Goal: Task Accomplishment & Management: Manage account settings

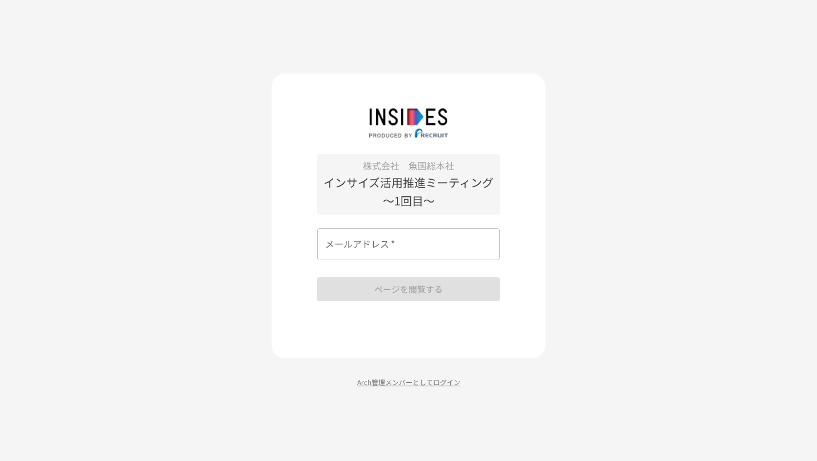
click at [394, 387] on p "Arch管理メンバーとしてログイン" at bounding box center [409, 382] width 274 height 11
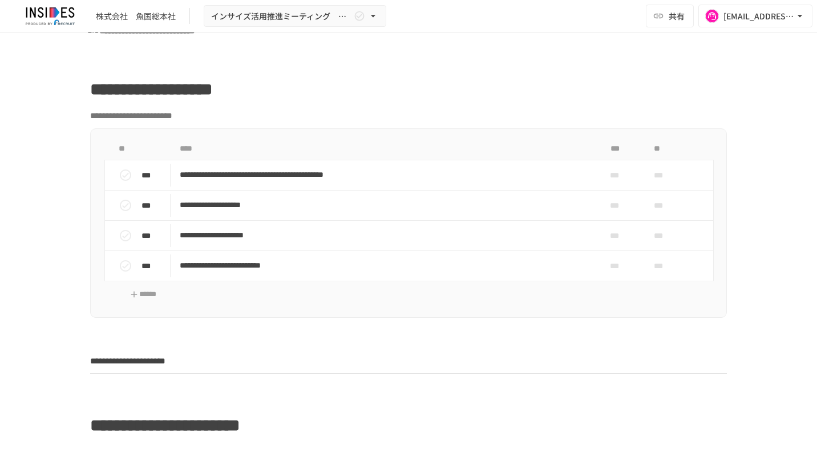
scroll to position [514, 0]
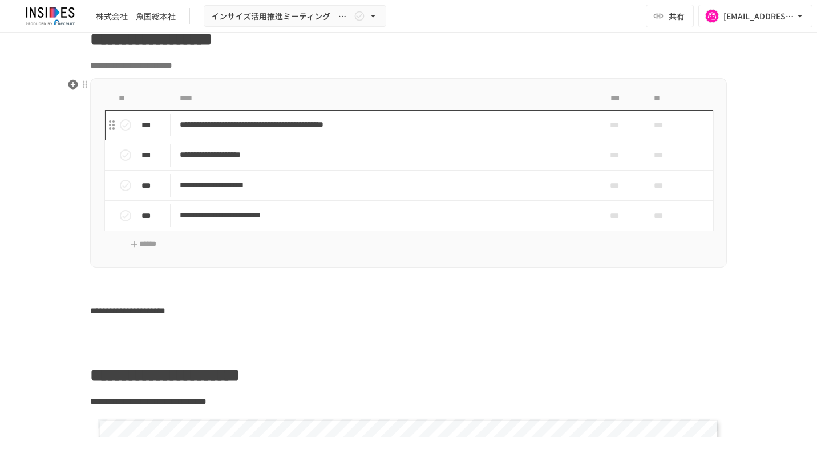
click at [321, 136] on td "**********" at bounding box center [385, 125] width 429 height 30
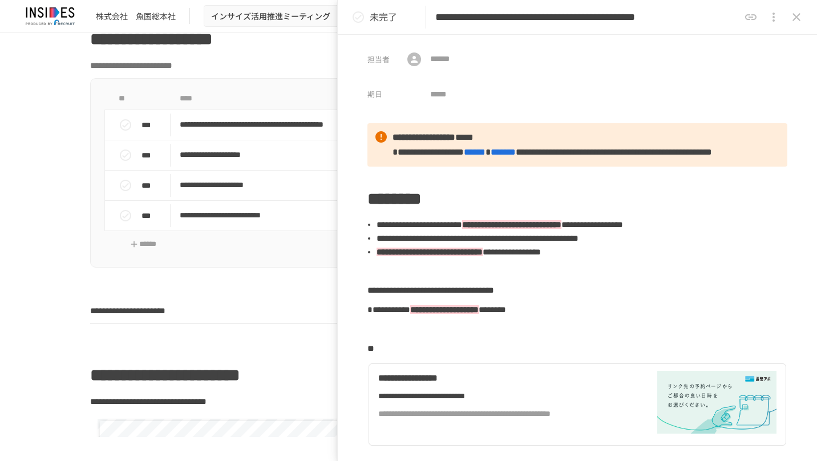
click at [798, 19] on icon "close drawer" at bounding box center [797, 17] width 8 height 8
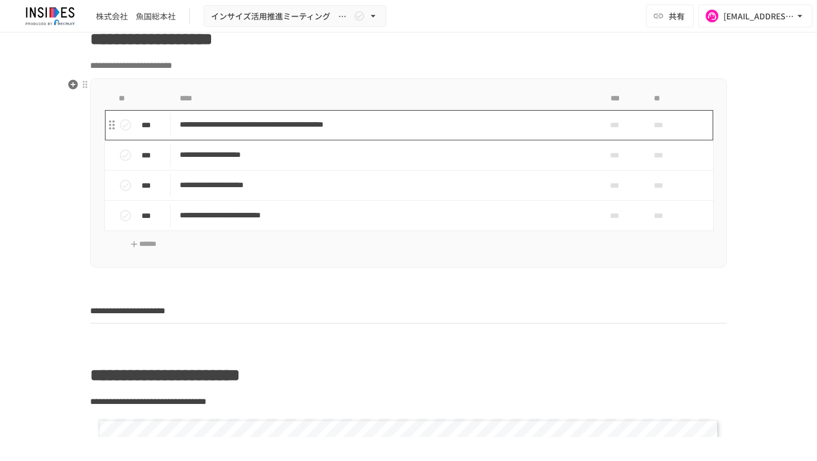
click at [488, 118] on p "**********" at bounding box center [385, 125] width 410 height 14
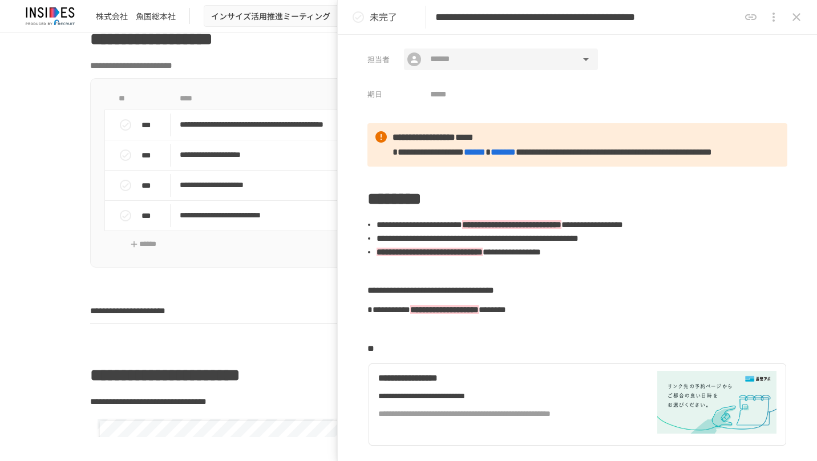
click at [510, 60] on input "text" at bounding box center [501, 59] width 150 height 15
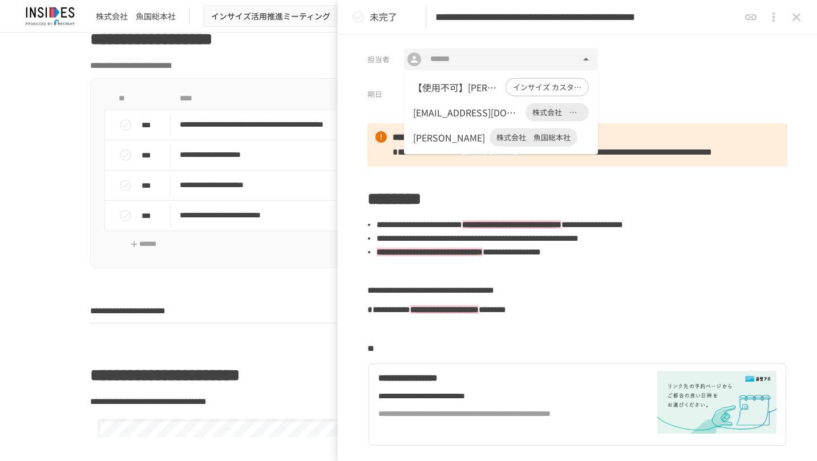
click at [793, 17] on icon "close drawer" at bounding box center [797, 17] width 14 height 14
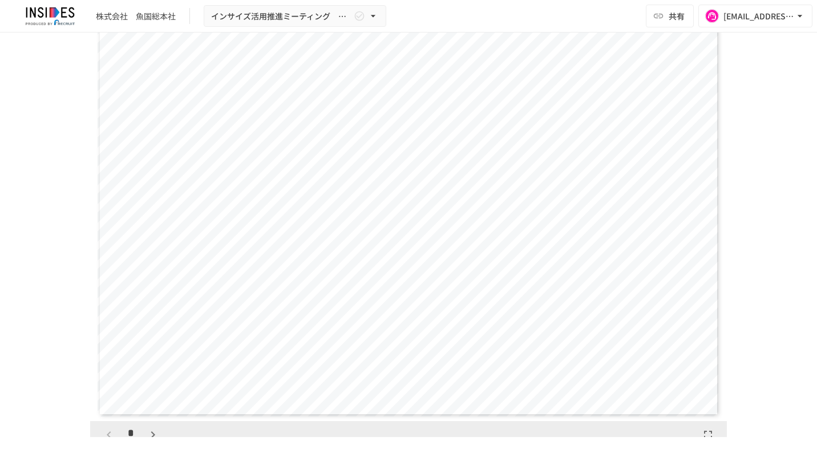
scroll to position [1027, 0]
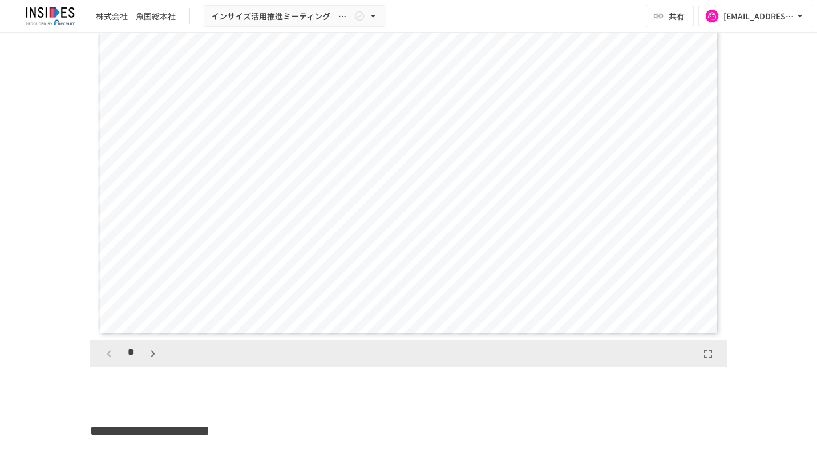
click at [149, 353] on icon "button" at bounding box center [153, 354] width 14 height 14
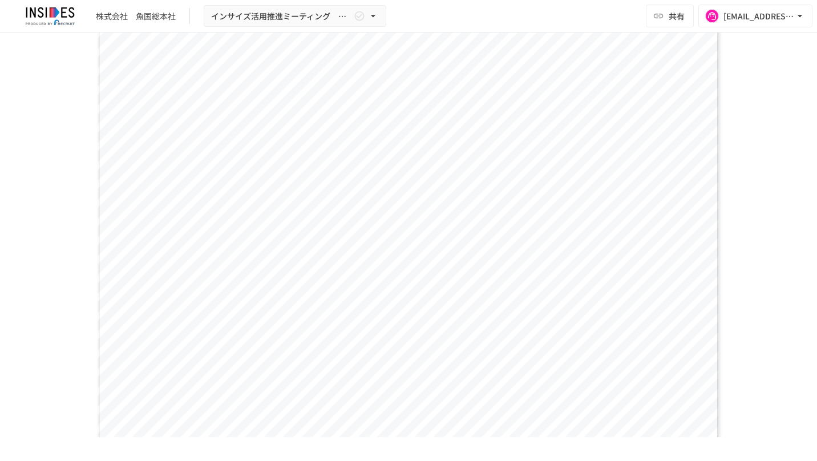
scroll to position [970, 0]
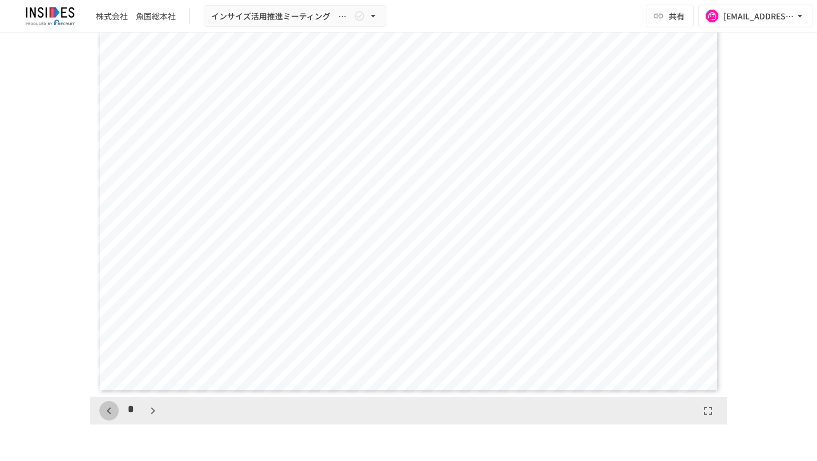
click at [107, 407] on icon "button" at bounding box center [109, 410] width 4 height 7
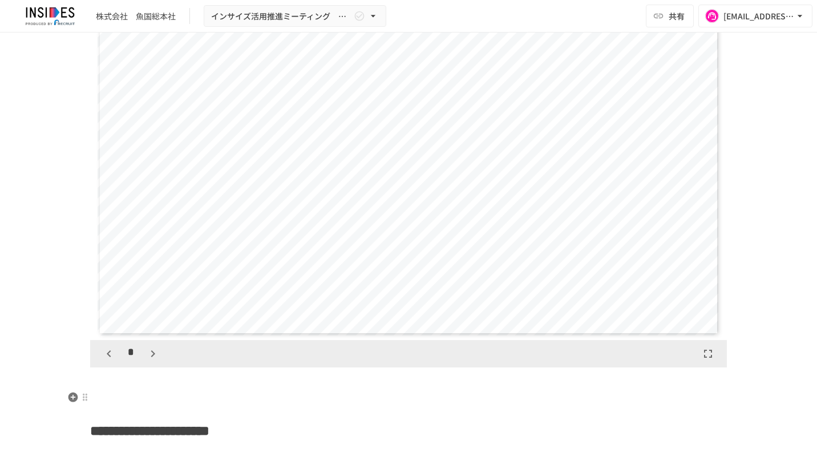
scroll to position [1255, 0]
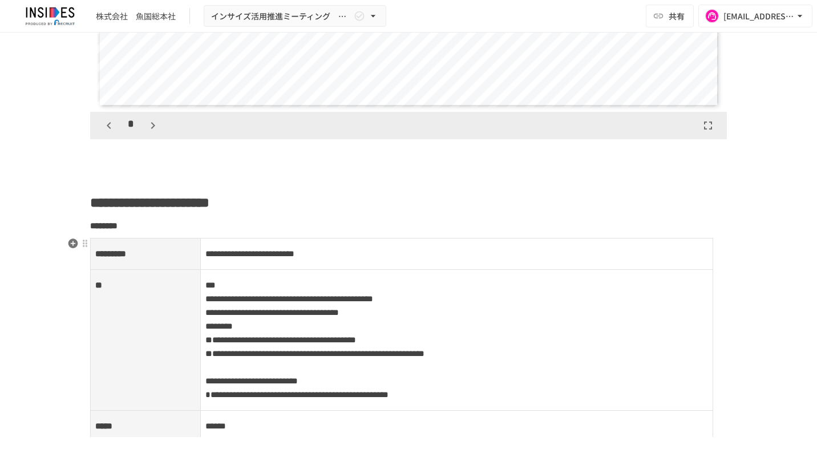
click at [528, 315] on p "**********" at bounding box center [456, 340] width 503 height 124
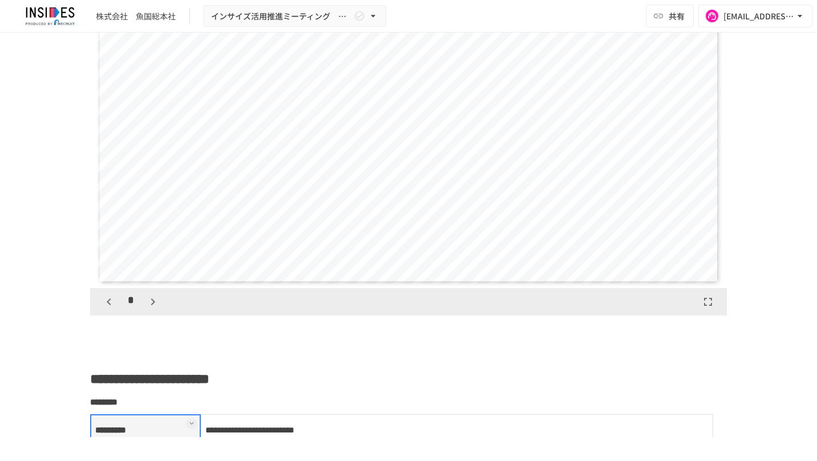
scroll to position [1141, 0]
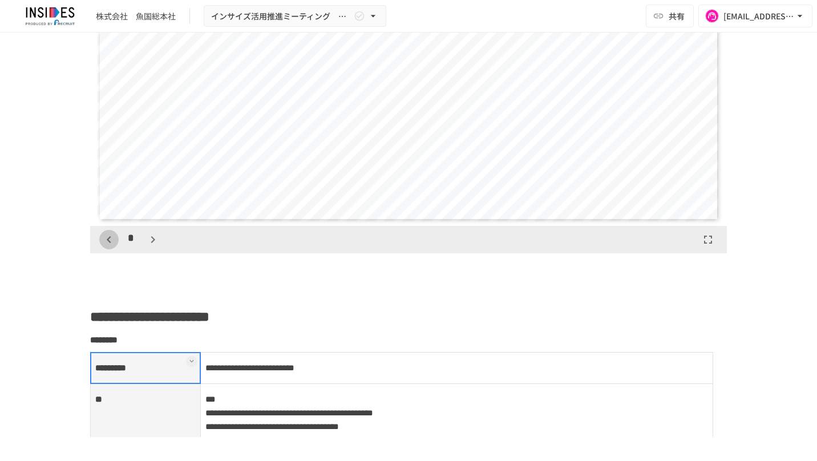
click at [111, 241] on icon "button" at bounding box center [109, 240] width 14 height 14
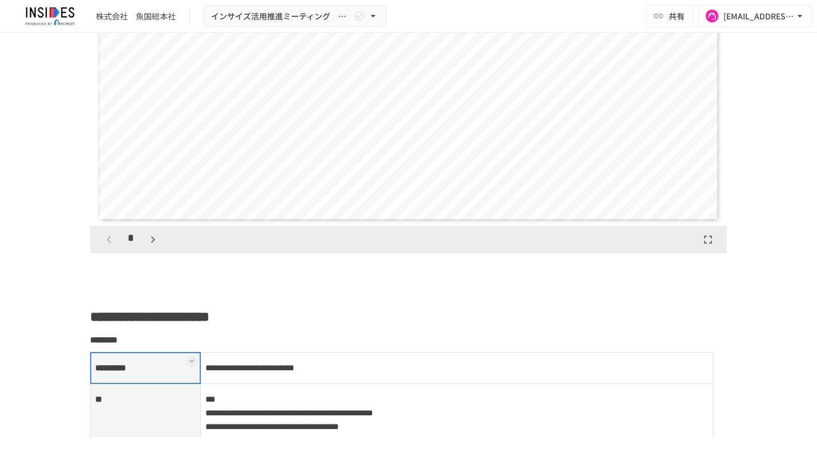
scroll to position [0, 0]
click at [111, 241] on div "*" at bounding box center [130, 239] width 63 height 19
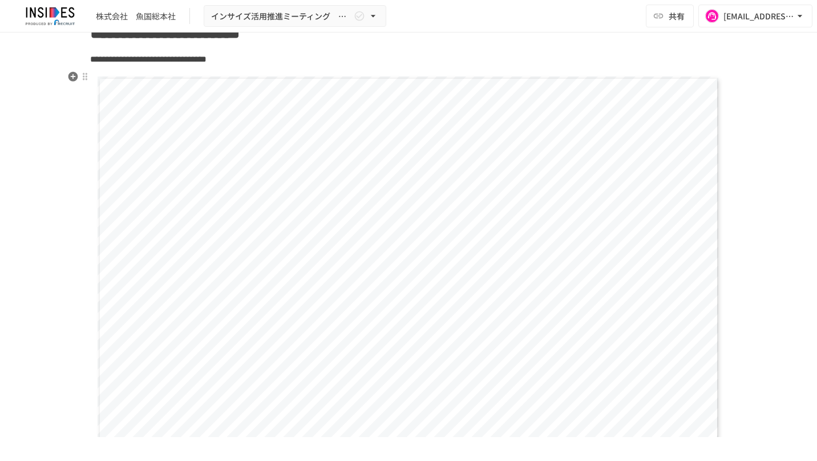
scroll to position [628, 0]
